Goal: Task Accomplishment & Management: Manage account settings

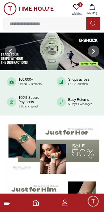
click at [70, 12] on span "Wishlist" at bounding box center [76, 14] width 14 height 4
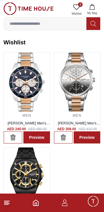
scroll to position [38, 0]
